Goal: Task Accomplishment & Management: Manage account settings

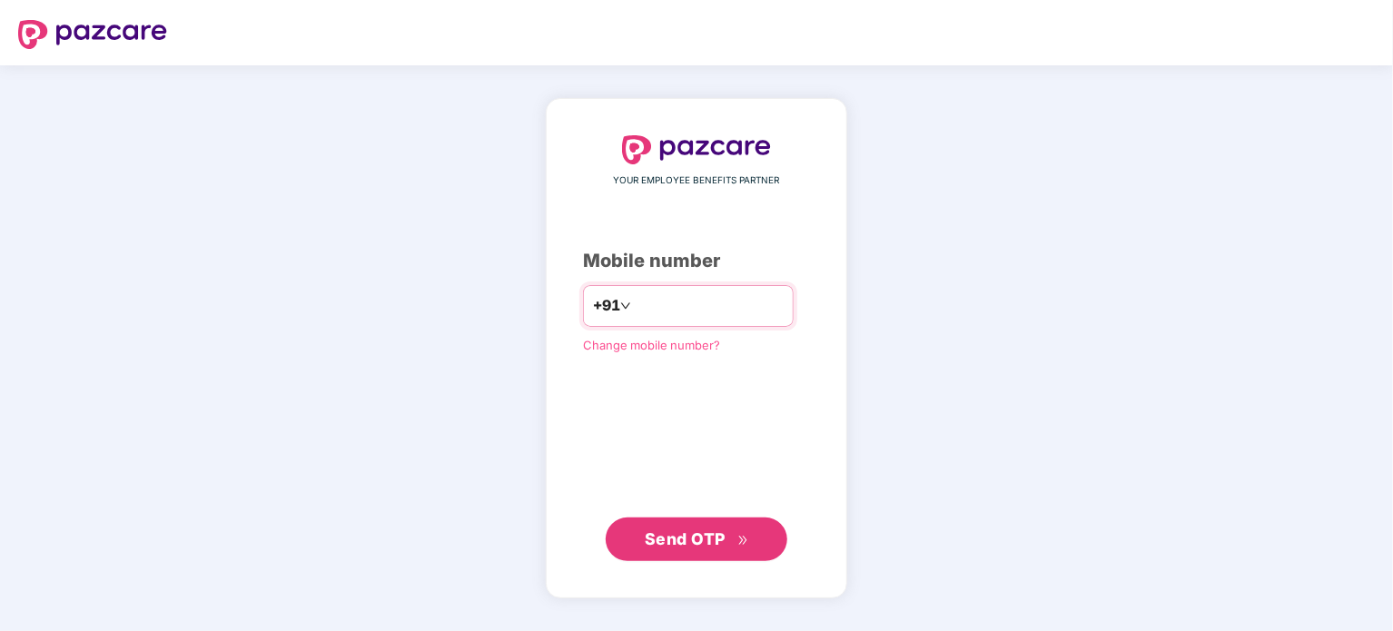
click at [651, 312] on input "number" at bounding box center [709, 306] width 149 height 29
type input "**********"
click at [714, 541] on span "Send OTP" at bounding box center [685, 538] width 81 height 19
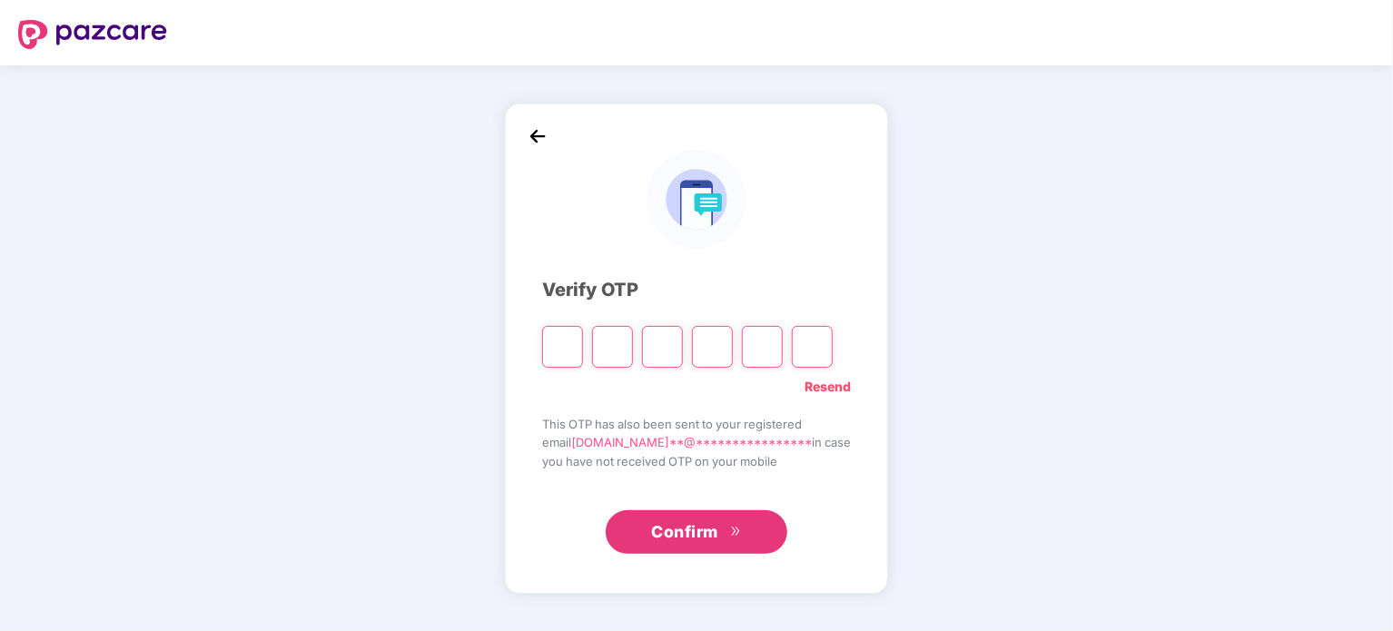
type input "*"
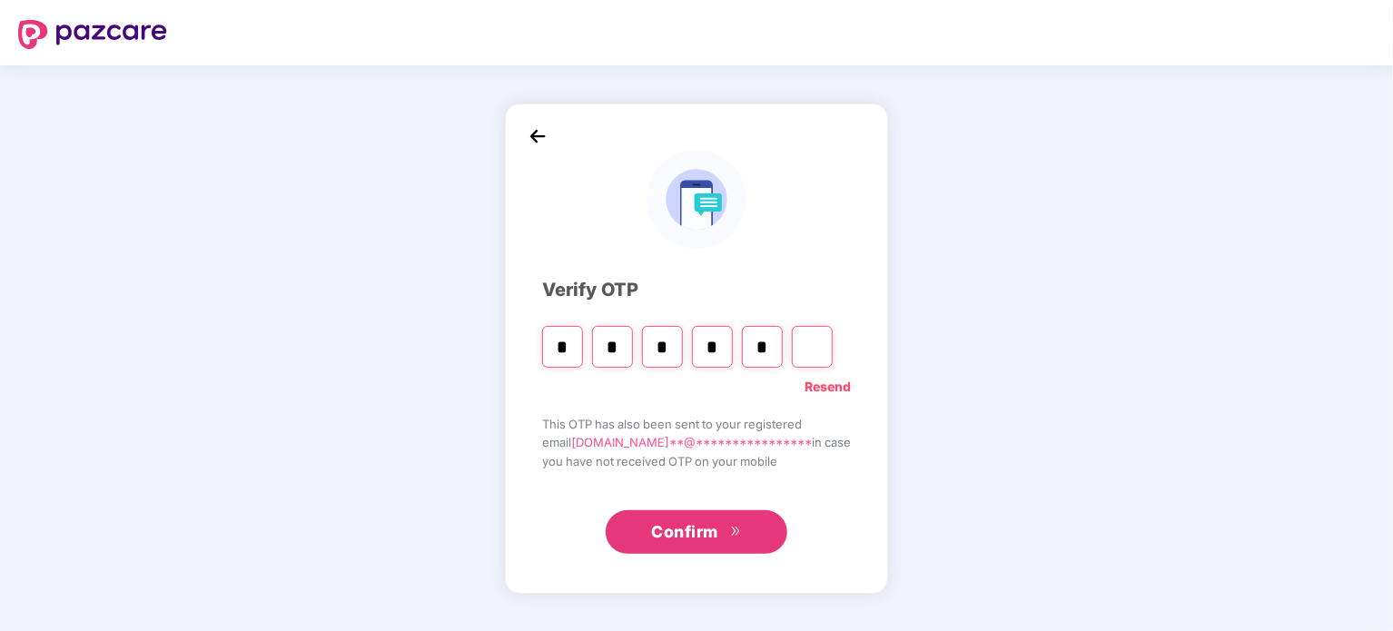
type input "*"
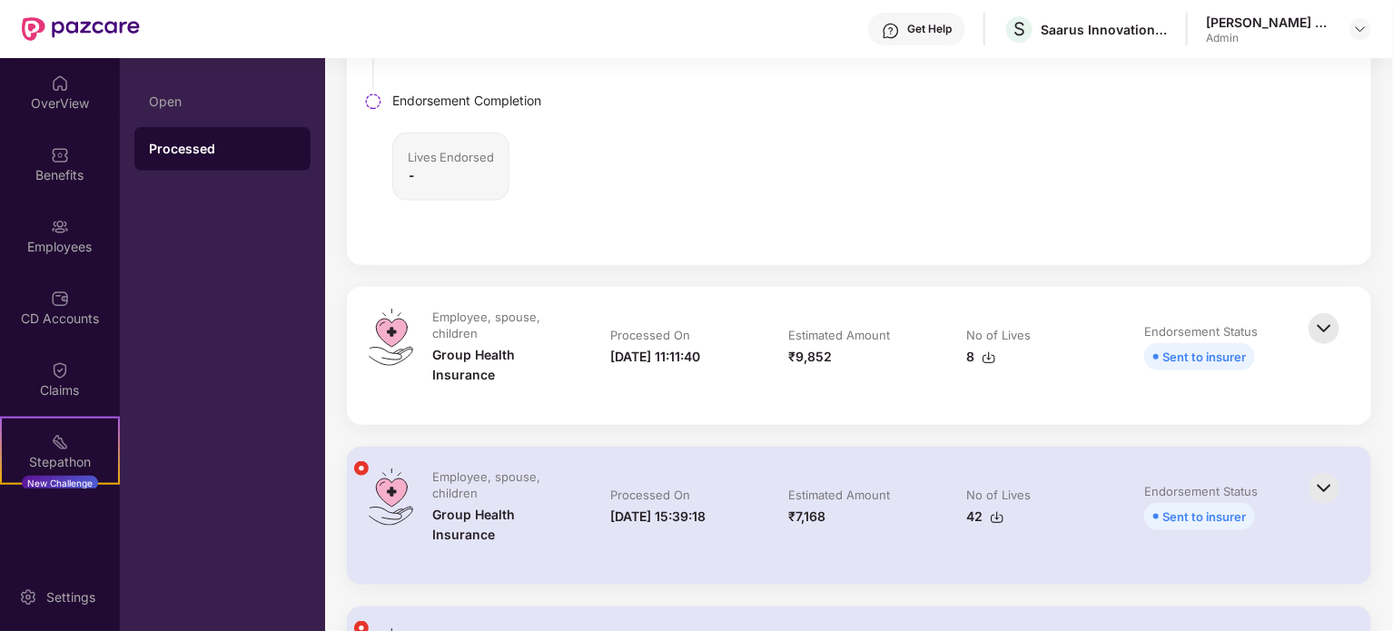
scroll to position [939, 0]
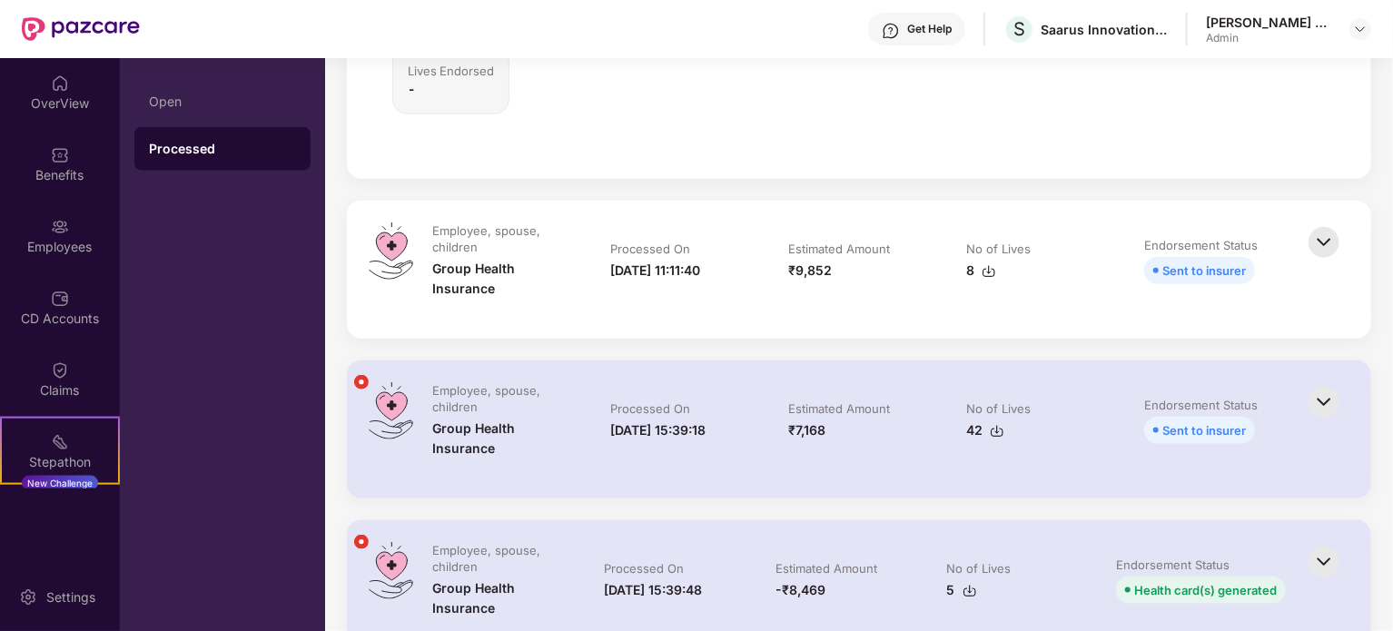
click at [1325, 241] on img at bounding box center [1324, 243] width 40 height 40
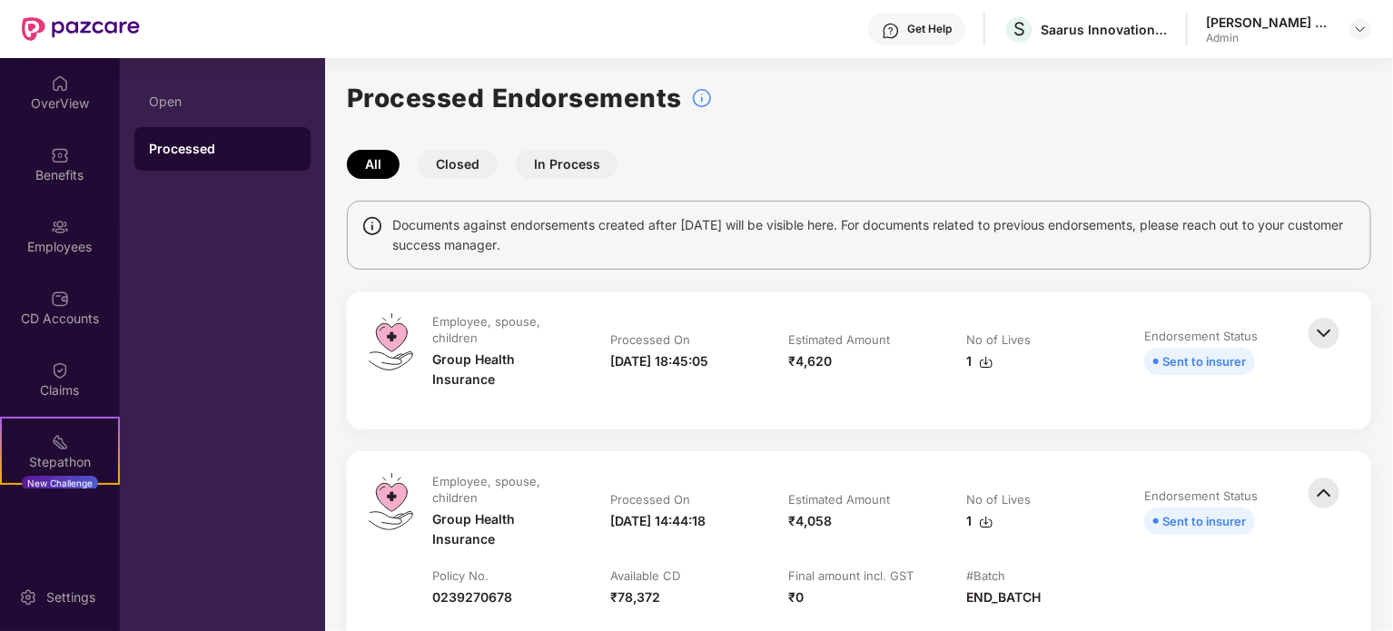
scroll to position [0, 0]
click at [556, 163] on button "In Process" at bounding box center [567, 166] width 103 height 29
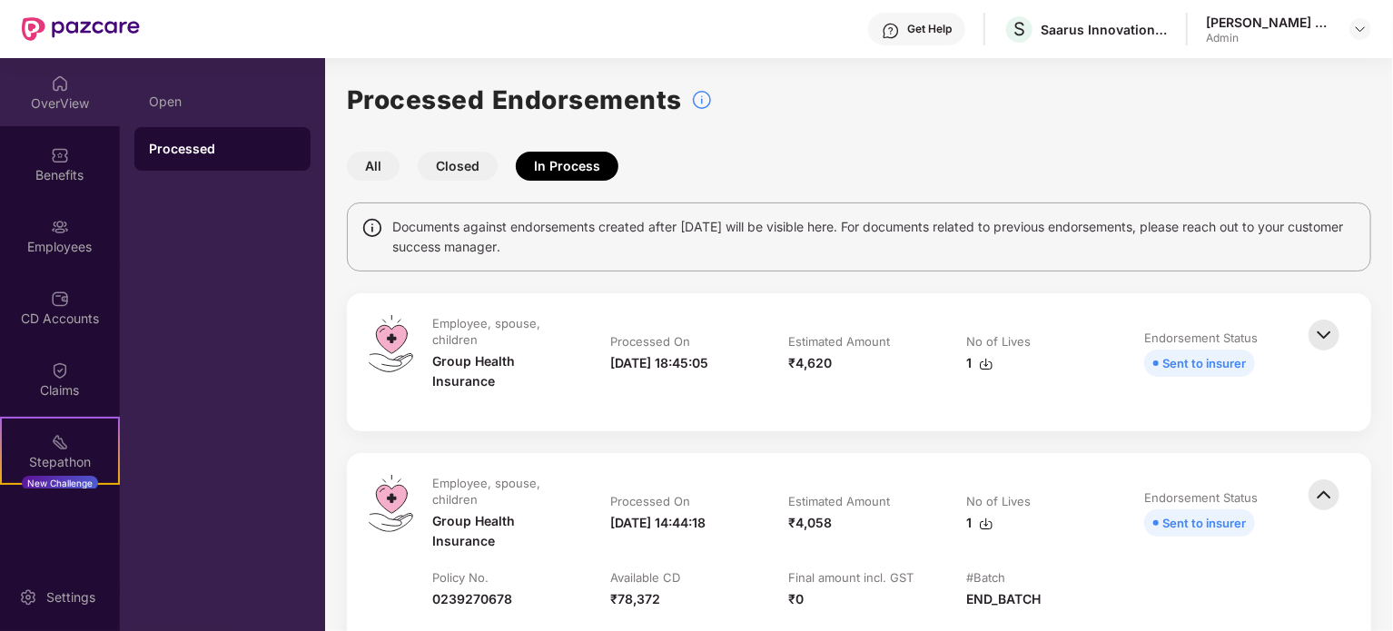
click at [47, 111] on div "OverView" at bounding box center [60, 103] width 120 height 18
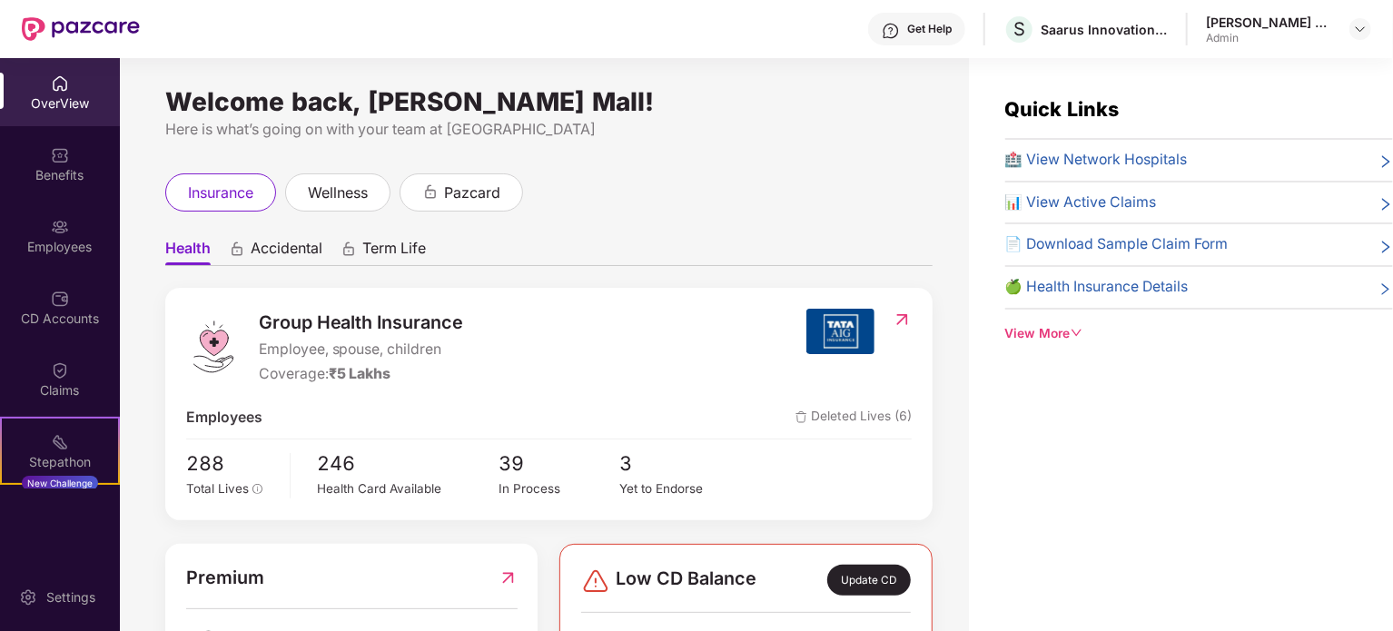
click at [53, 83] on img at bounding box center [60, 83] width 18 height 18
click at [59, 97] on div "OverView" at bounding box center [60, 103] width 120 height 18
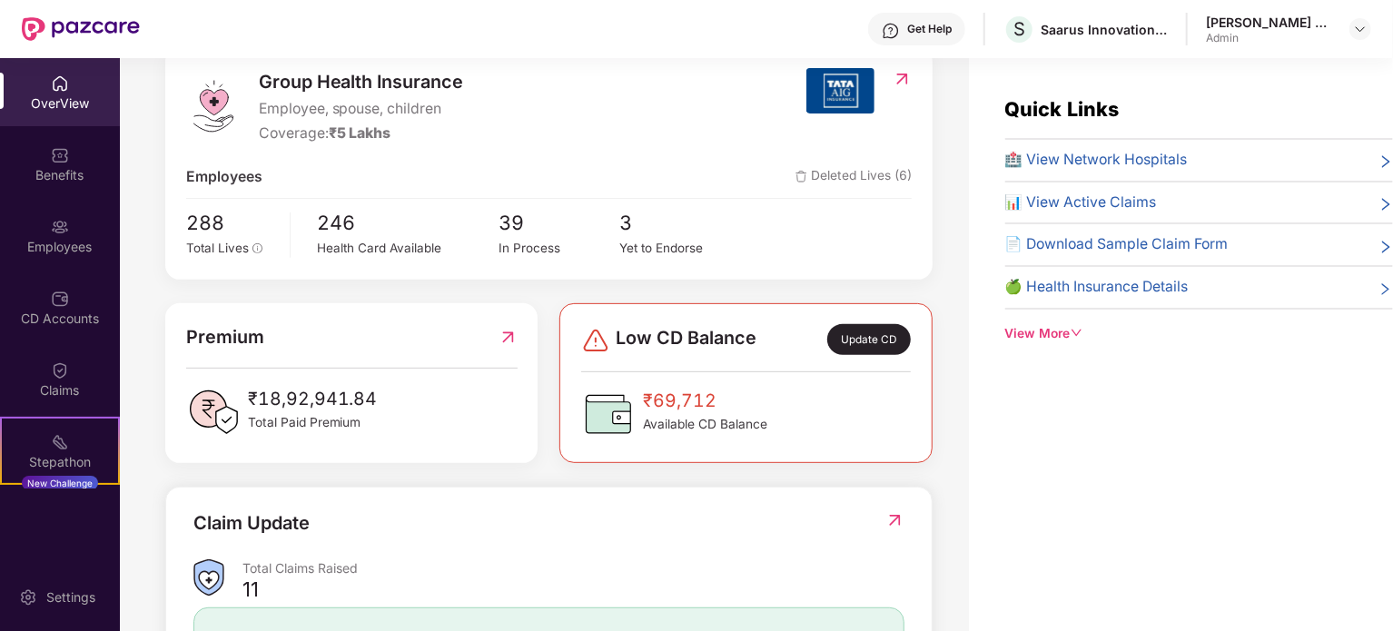
scroll to position [272, 0]
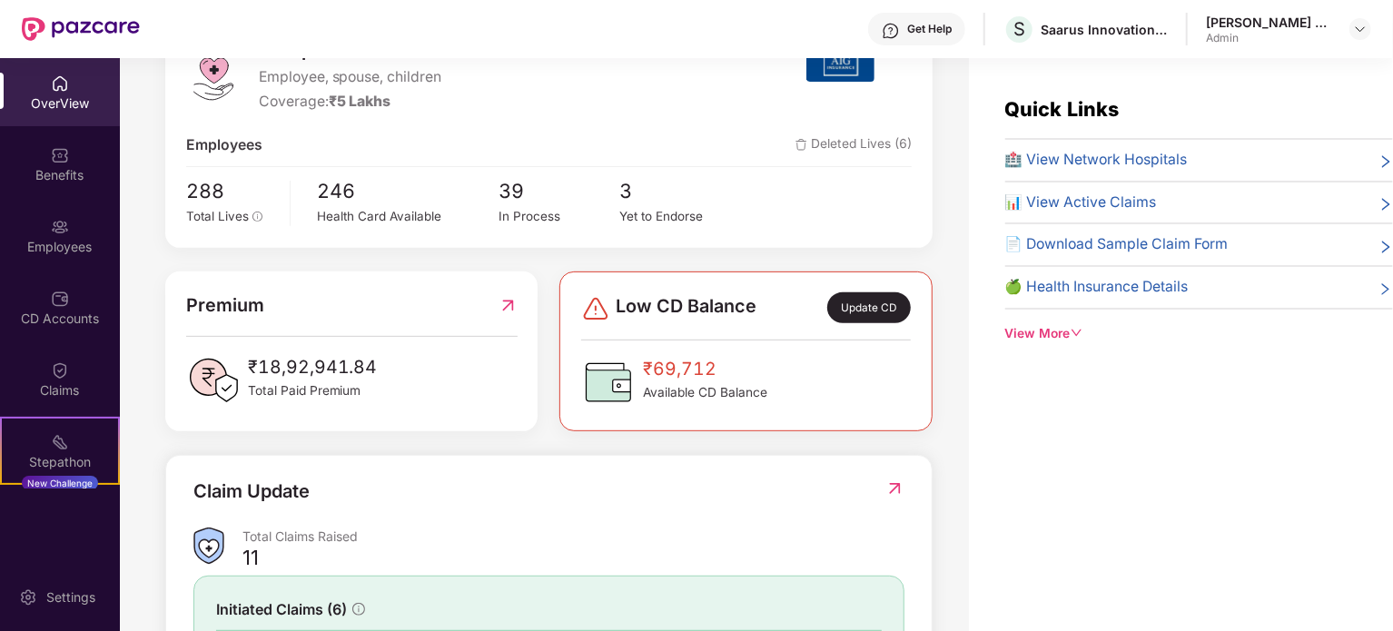
click at [504, 305] on img at bounding box center [508, 306] width 19 height 28
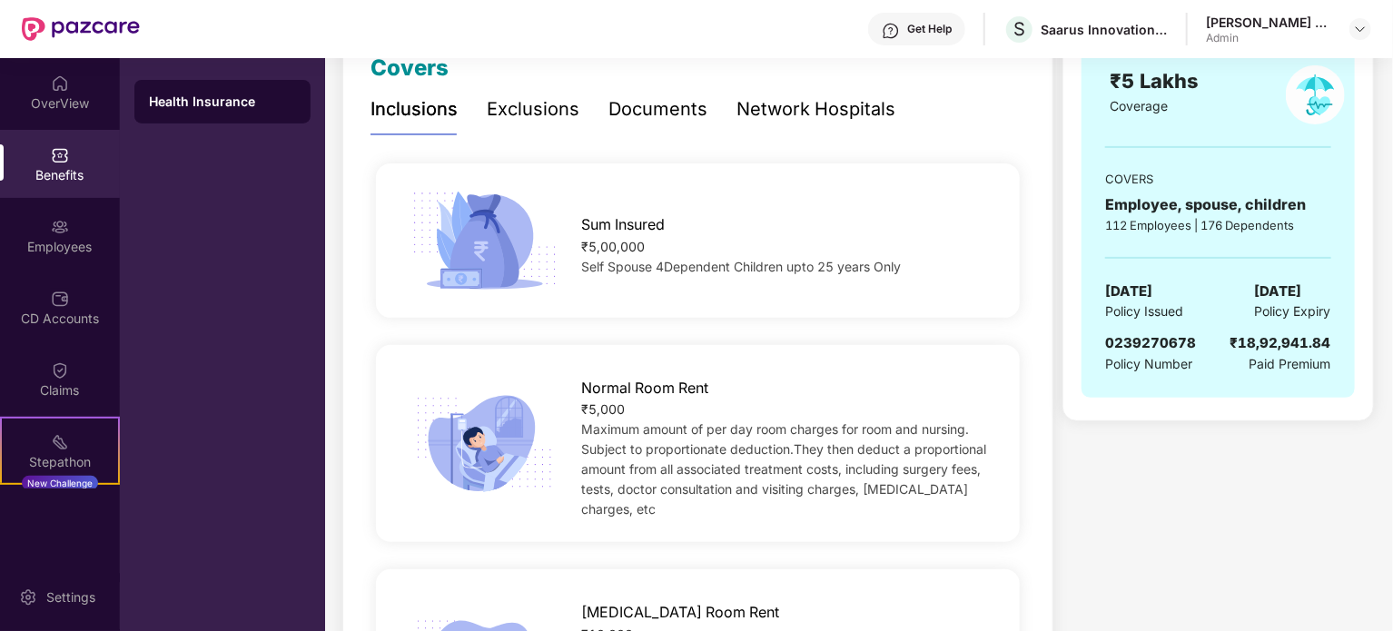
scroll to position [272, 0]
click at [1177, 222] on div "112 Employees | 176 Dependents" at bounding box center [1217, 224] width 225 height 18
drag, startPoint x: 1207, startPoint y: 222, endPoint x: 1263, endPoint y: 223, distance: 56.3
click at [1263, 223] on div "112 Employees | 176 Dependents" at bounding box center [1217, 224] width 225 height 18
click at [1119, 224] on div "112 Employees | 176 Dependents" at bounding box center [1217, 224] width 225 height 18
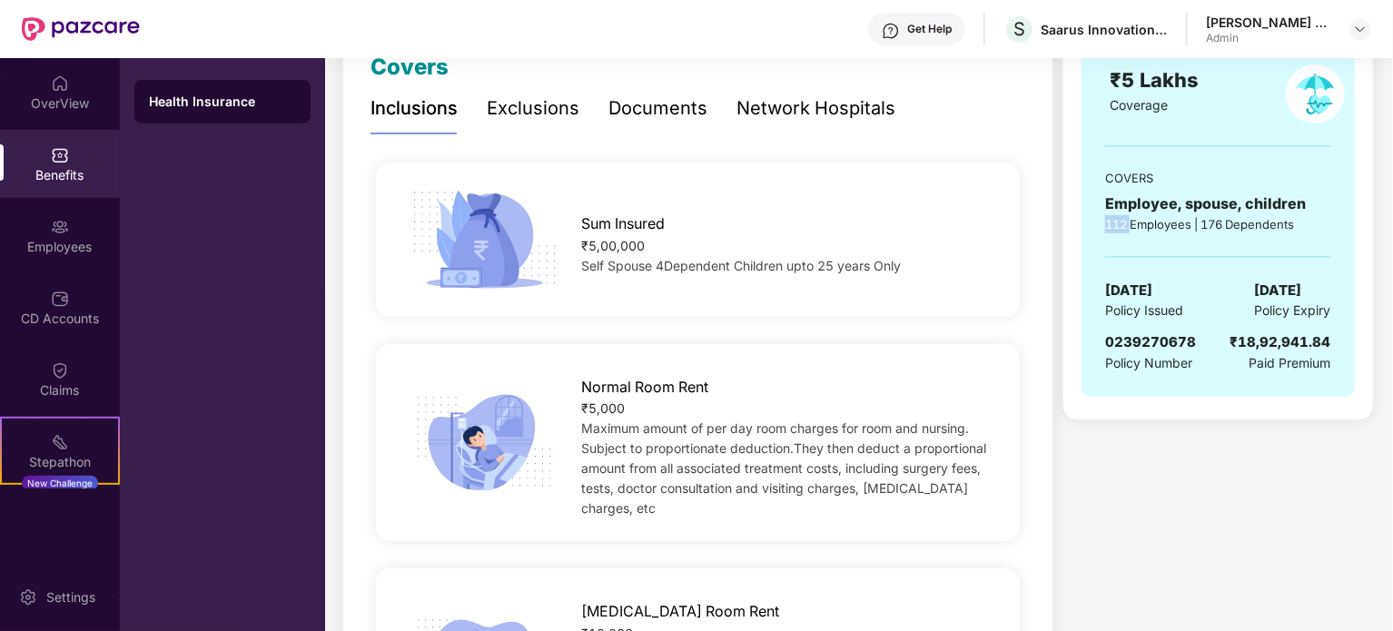
click at [1118, 224] on div "112 Employees | 176 Dependents" at bounding box center [1217, 224] width 225 height 18
click at [1115, 223] on div "112 Employees | 176 Dependents" at bounding box center [1217, 224] width 225 height 18
